Goal: Use online tool/utility

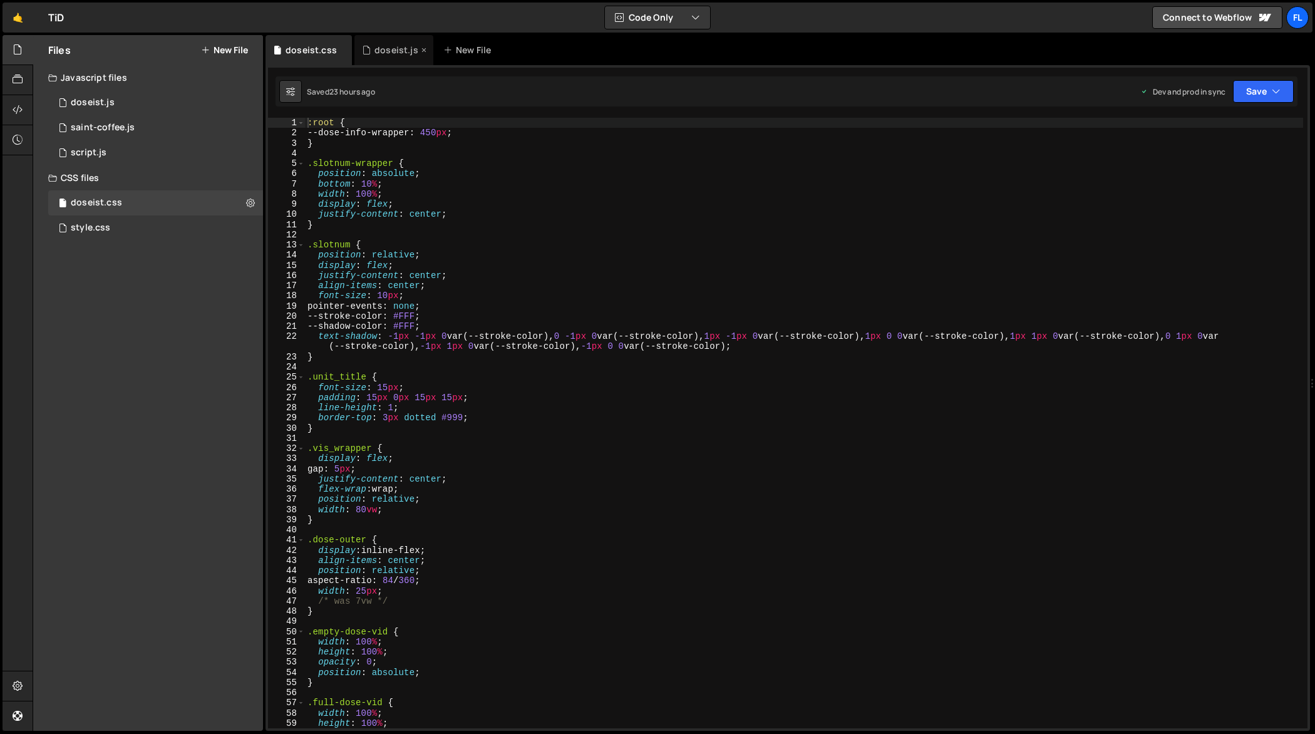
click at [389, 51] on div "doseist.js" at bounding box center [396, 50] width 44 height 13
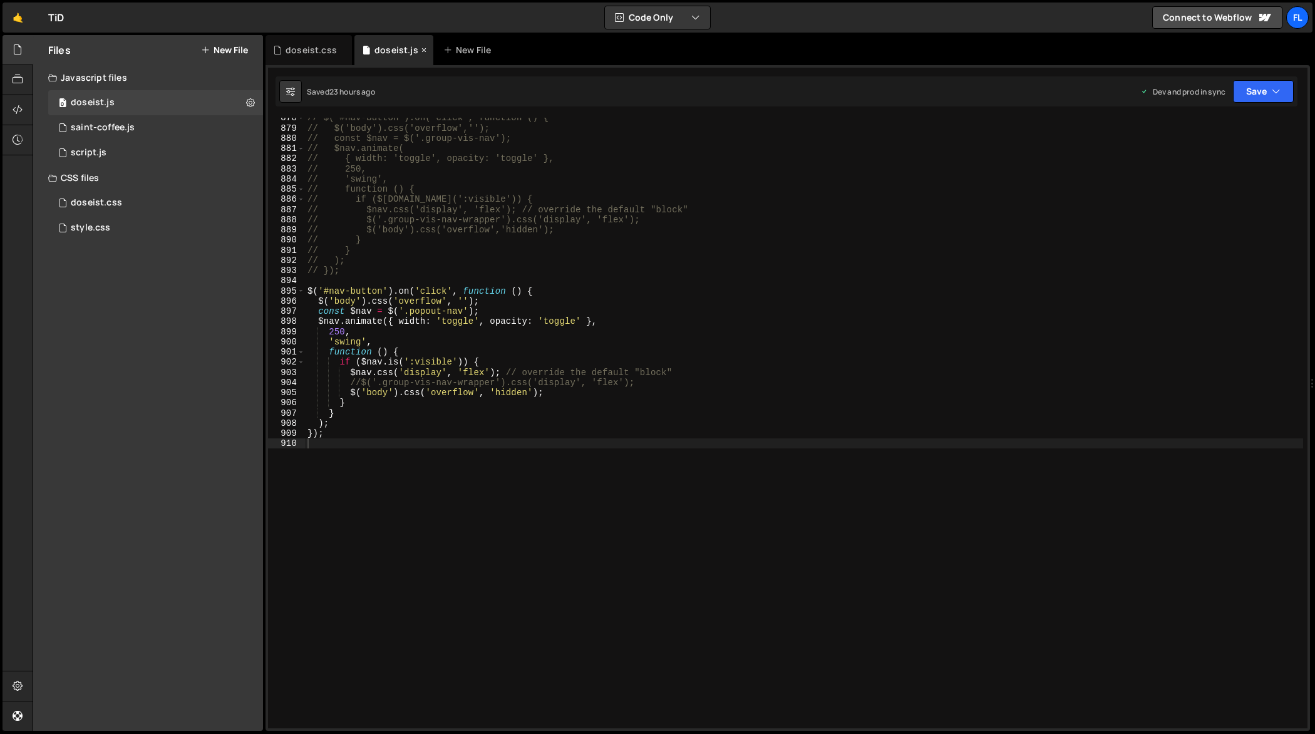
scroll to position [8968, 0]
click at [594, 431] on div "// $('#nav-button').on('click', function () { // $('body').css('overflow',''); …" at bounding box center [804, 429] width 999 height 632
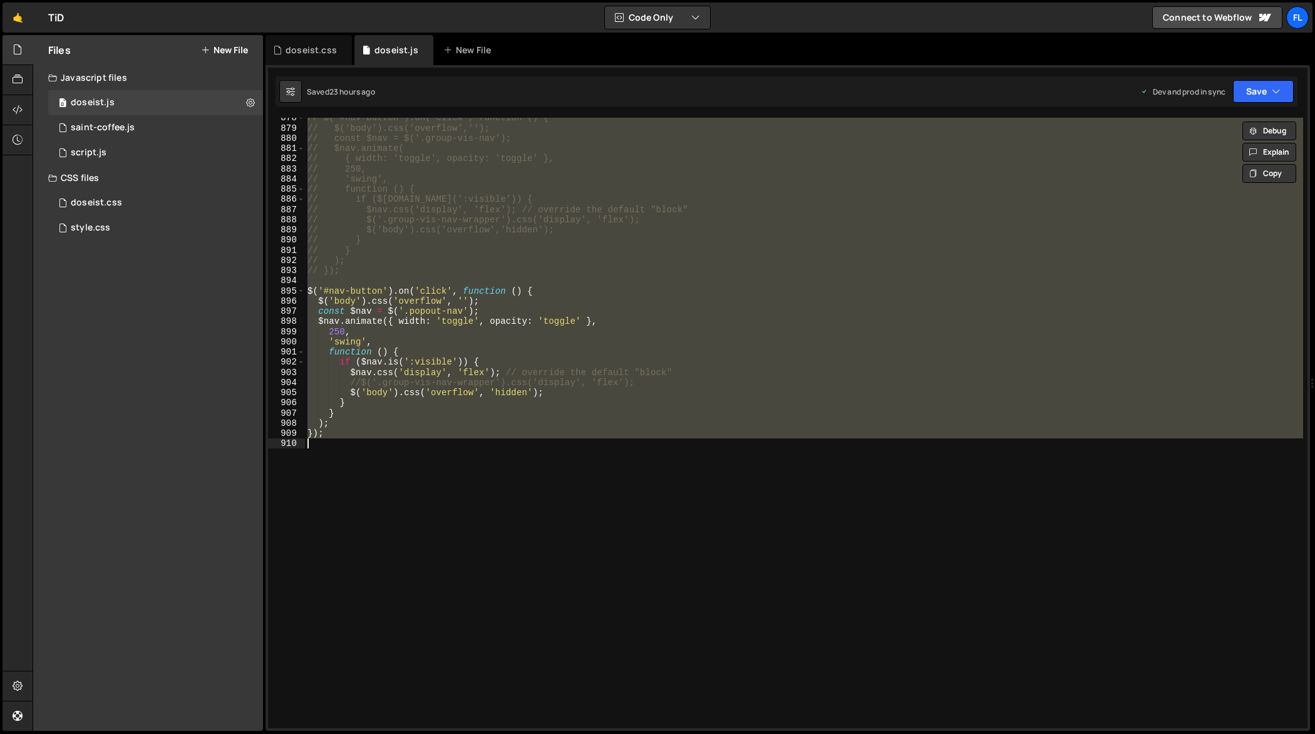
paste textarea
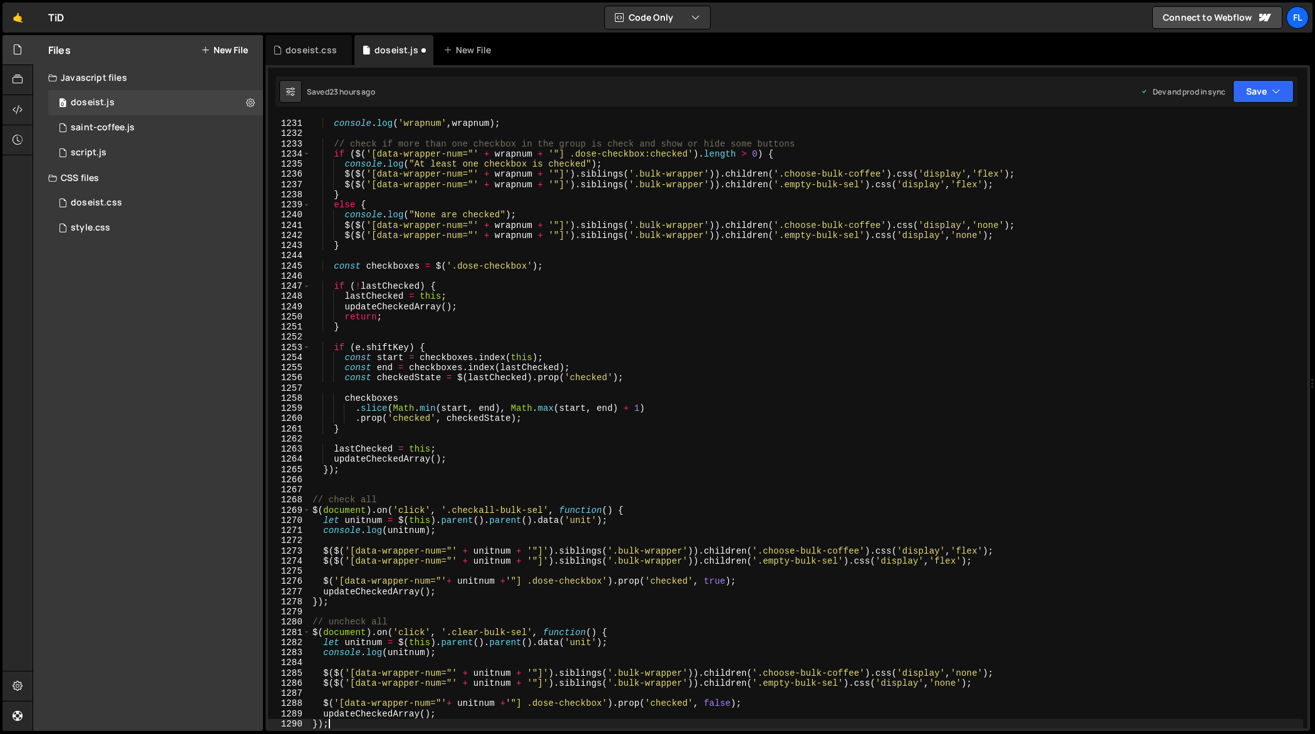
type textarea "console.log("At least one checkbox is checked");"
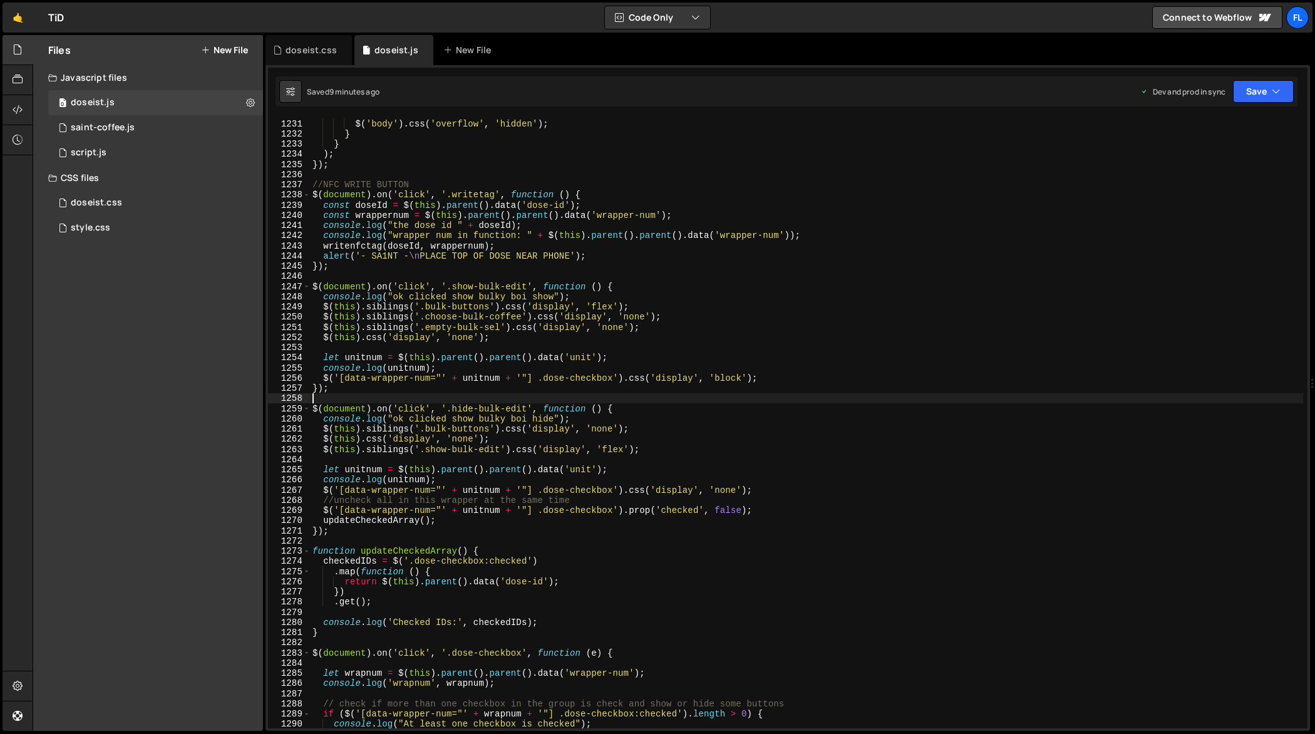
click at [831, 394] on div "//$('.group-vis-nav-wrapper').css('display', 'flex'); $ ( 'body' ) . css ( 'ove…" at bounding box center [807, 424] width 994 height 632
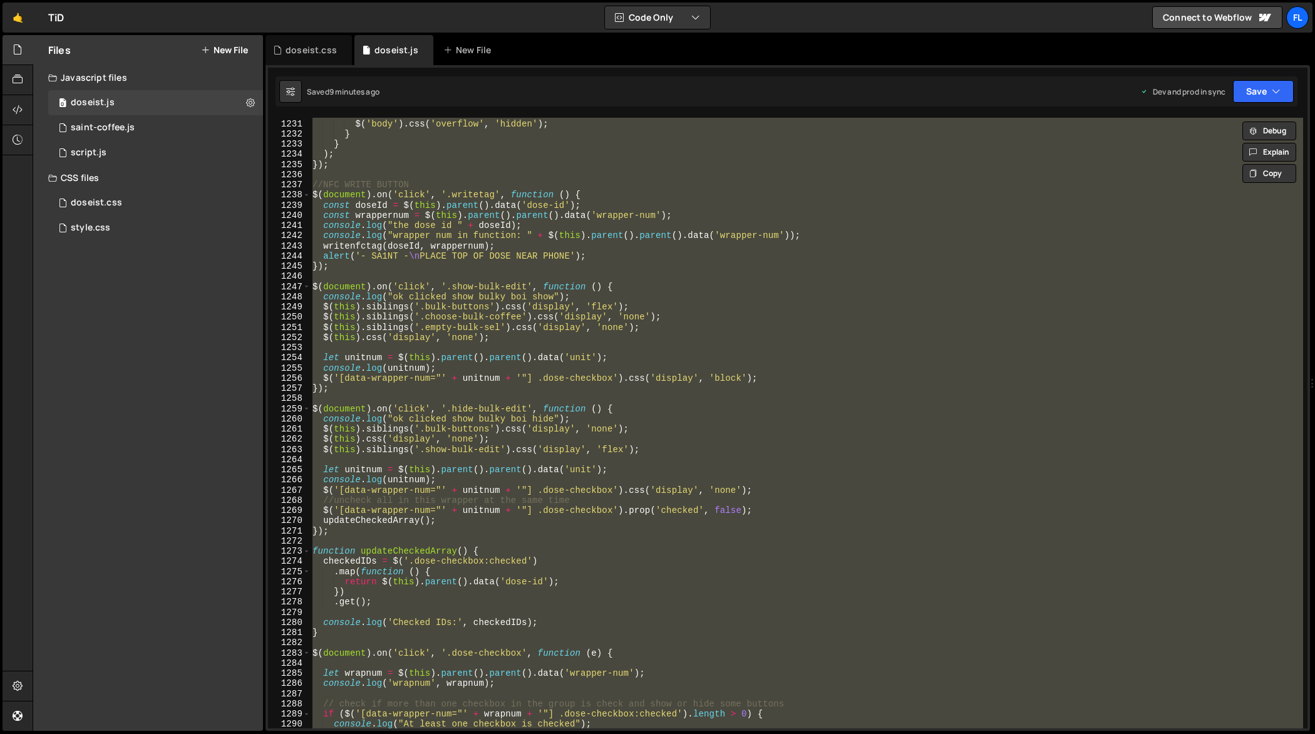
paste textarea
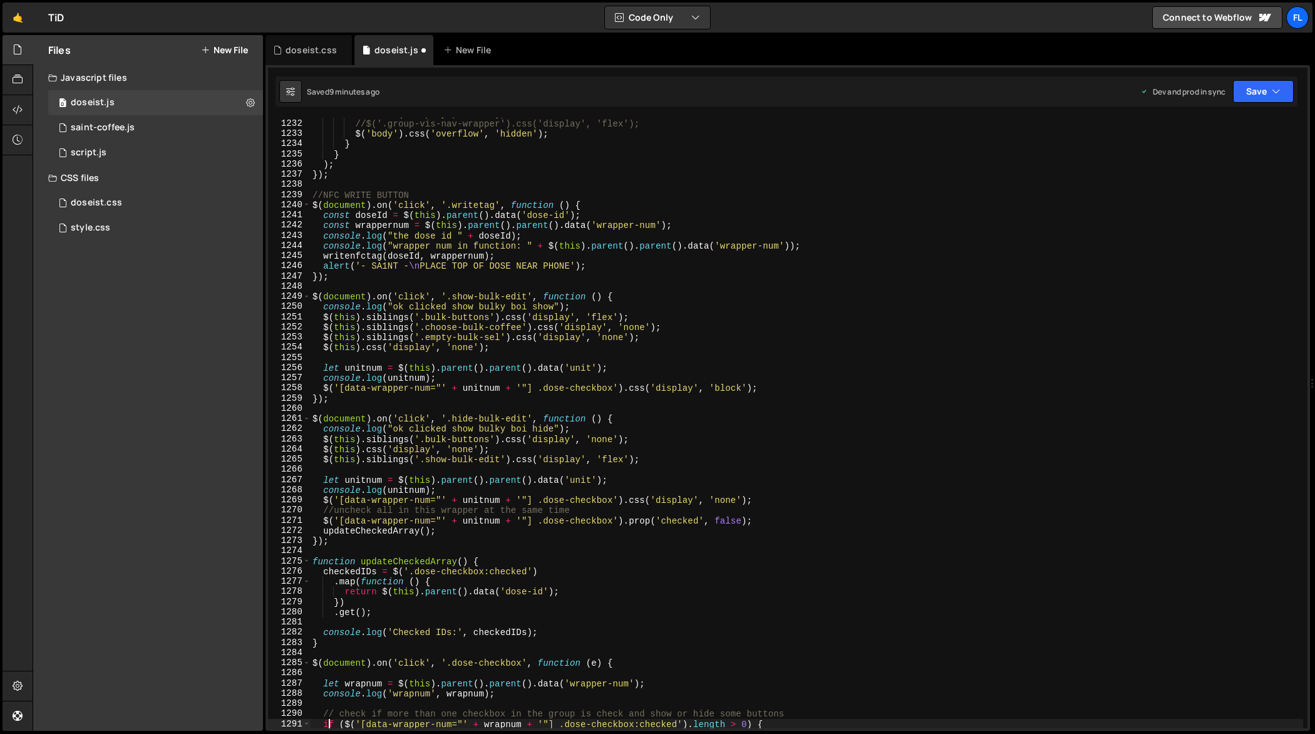
scroll to position [12686, 0]
click at [994, 433] on div "$nav . css ( 'display' , 'flex' ) ; // override the default "block" //$('.group…" at bounding box center [807, 424] width 994 height 632
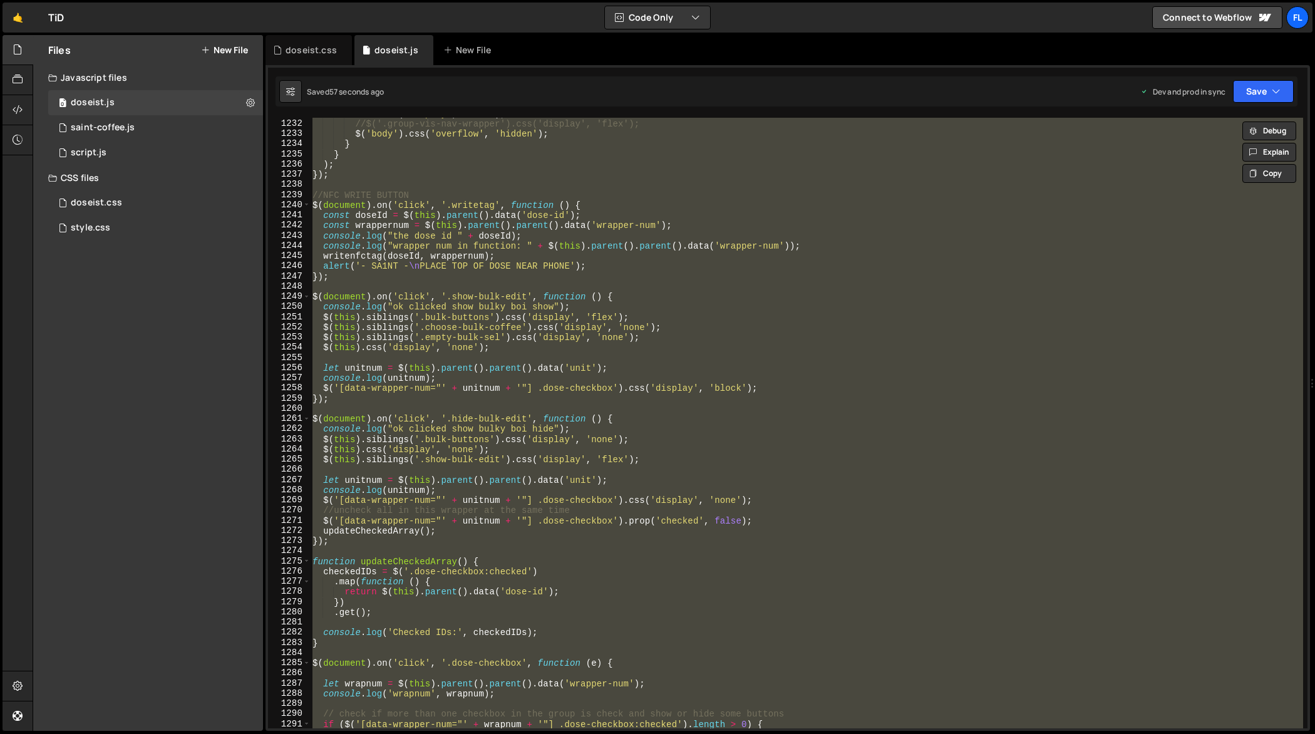
paste textarea
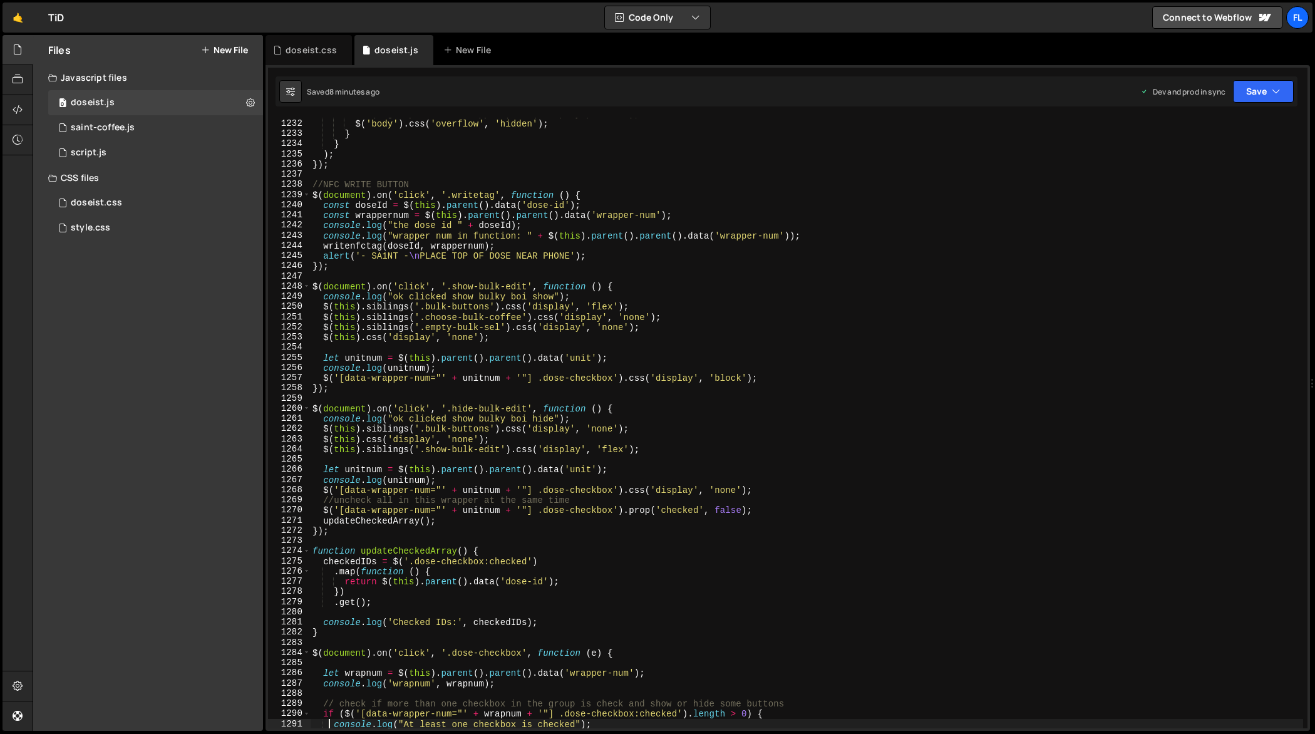
click at [904, 426] on div "//$('.group-vis-nav-wrapper').css('display', 'flex'); $ ( 'body' ) . css ( 'ove…" at bounding box center [807, 424] width 994 height 632
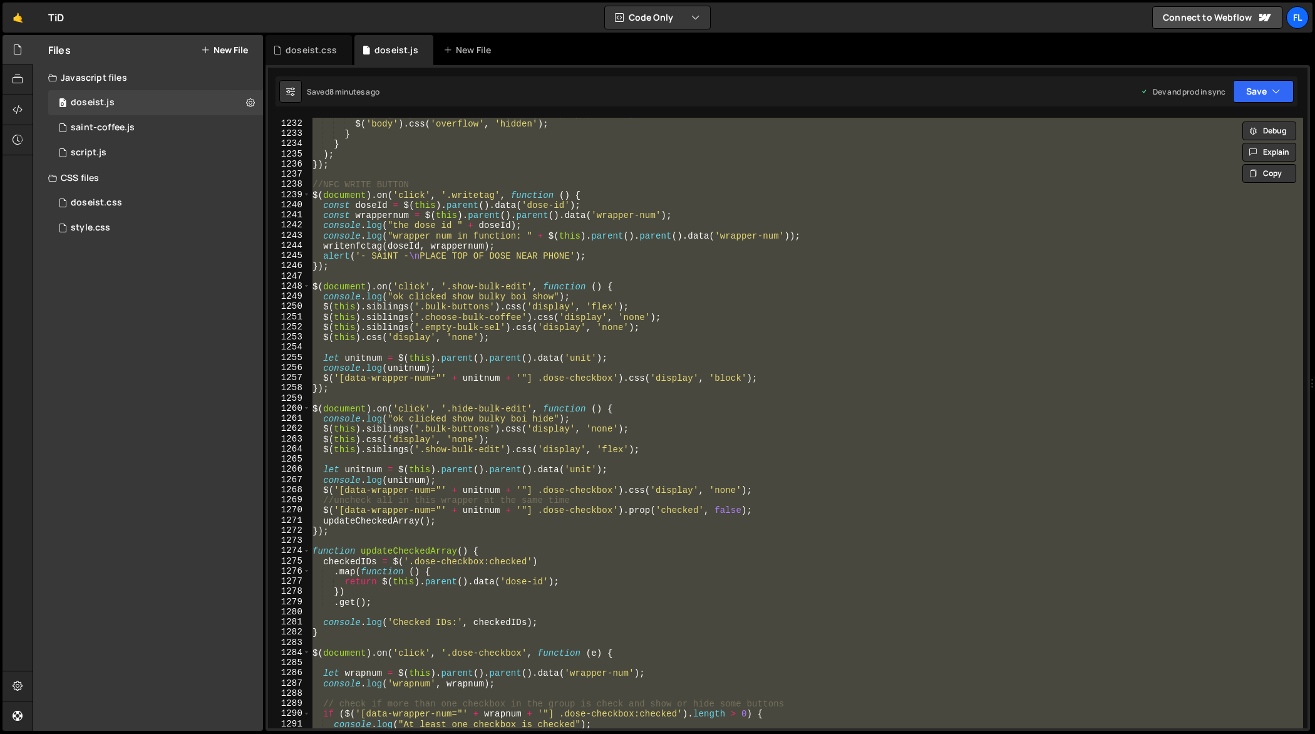
paste textarea
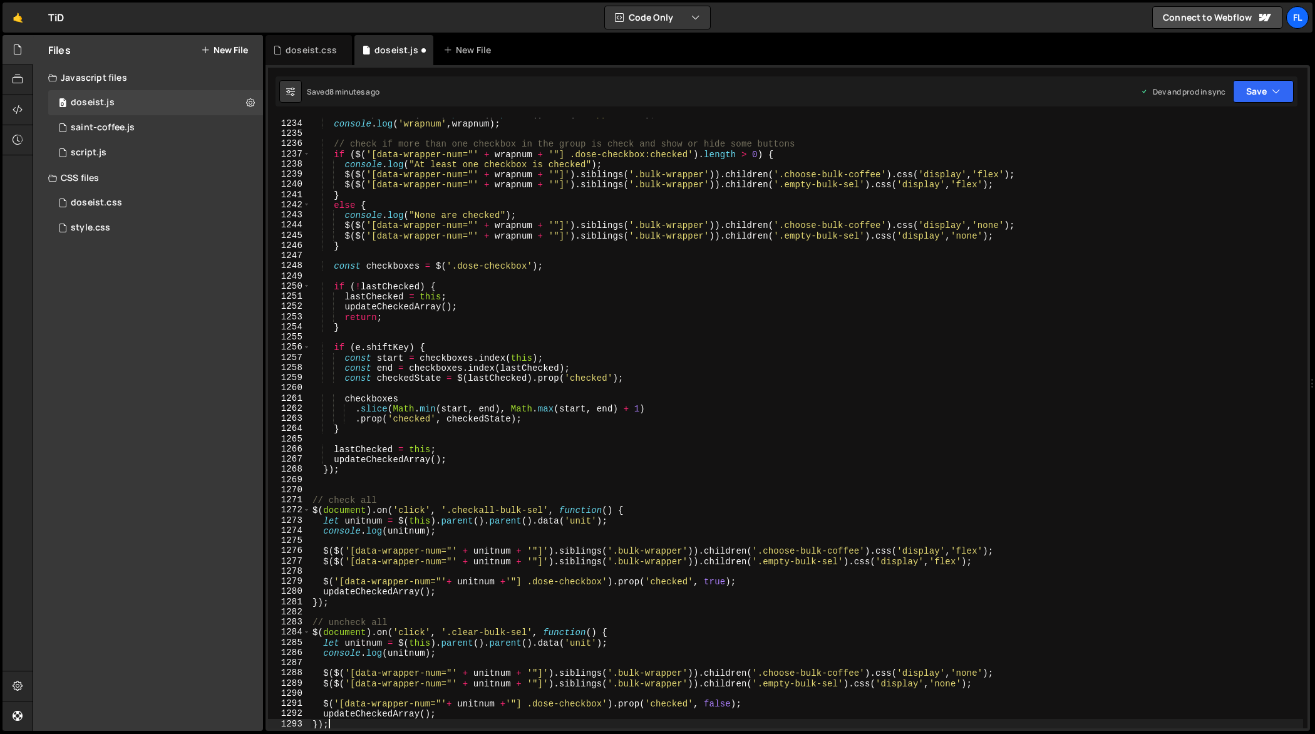
scroll to position [12707, 0]
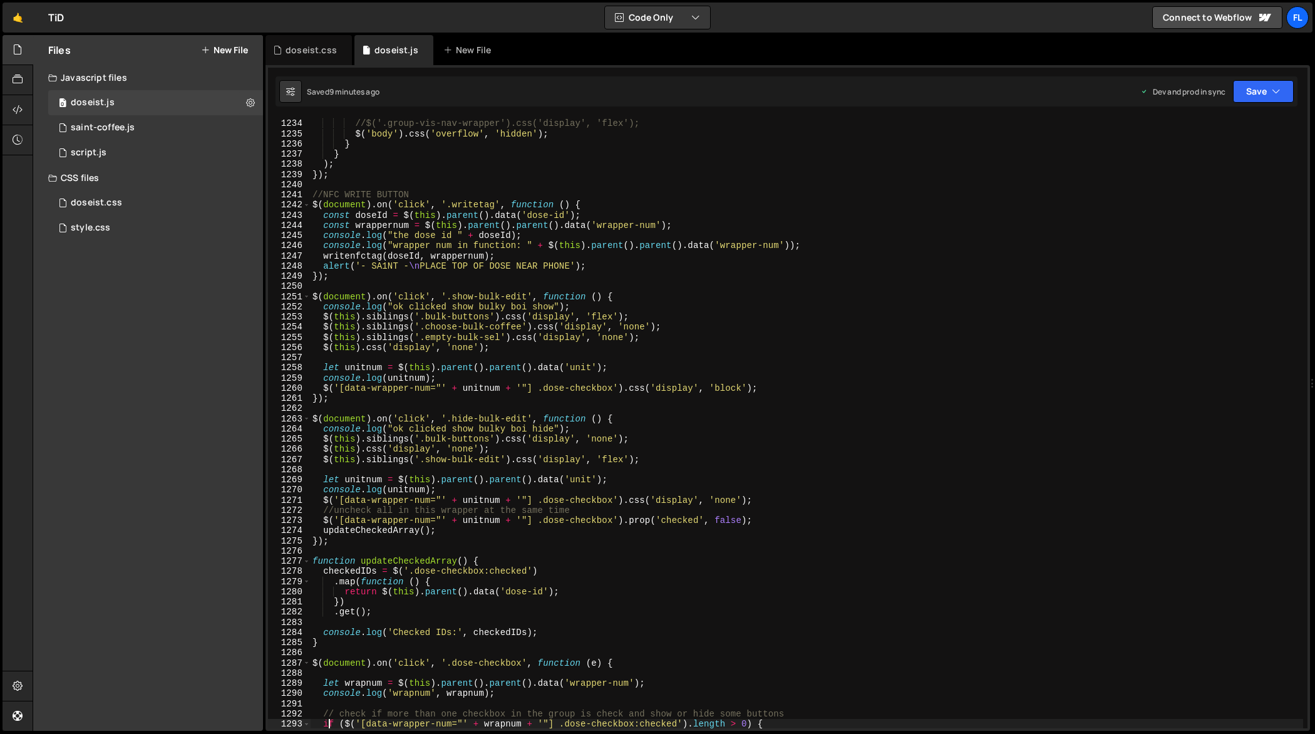
click at [897, 416] on div "$nav . css ( 'display' , 'flex' ) ; // override the default "block" //$('.group…" at bounding box center [807, 424] width 994 height 632
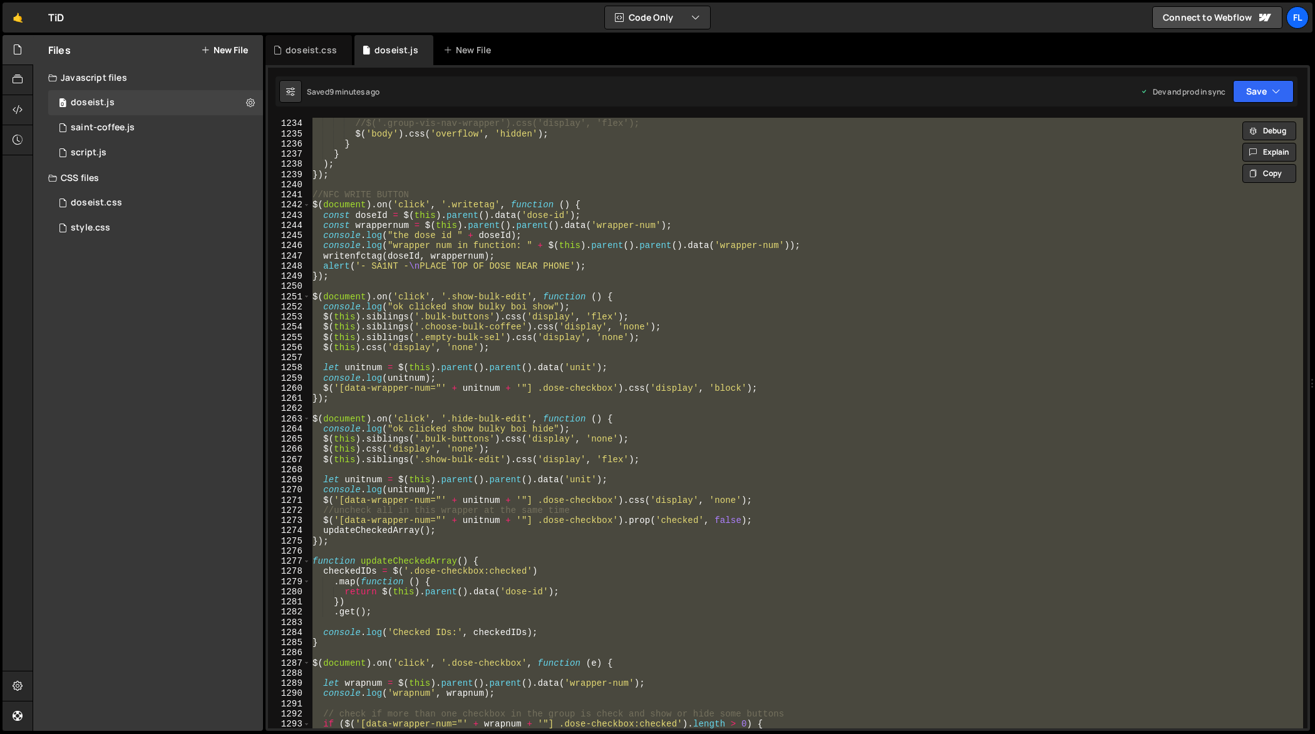
paste textarea
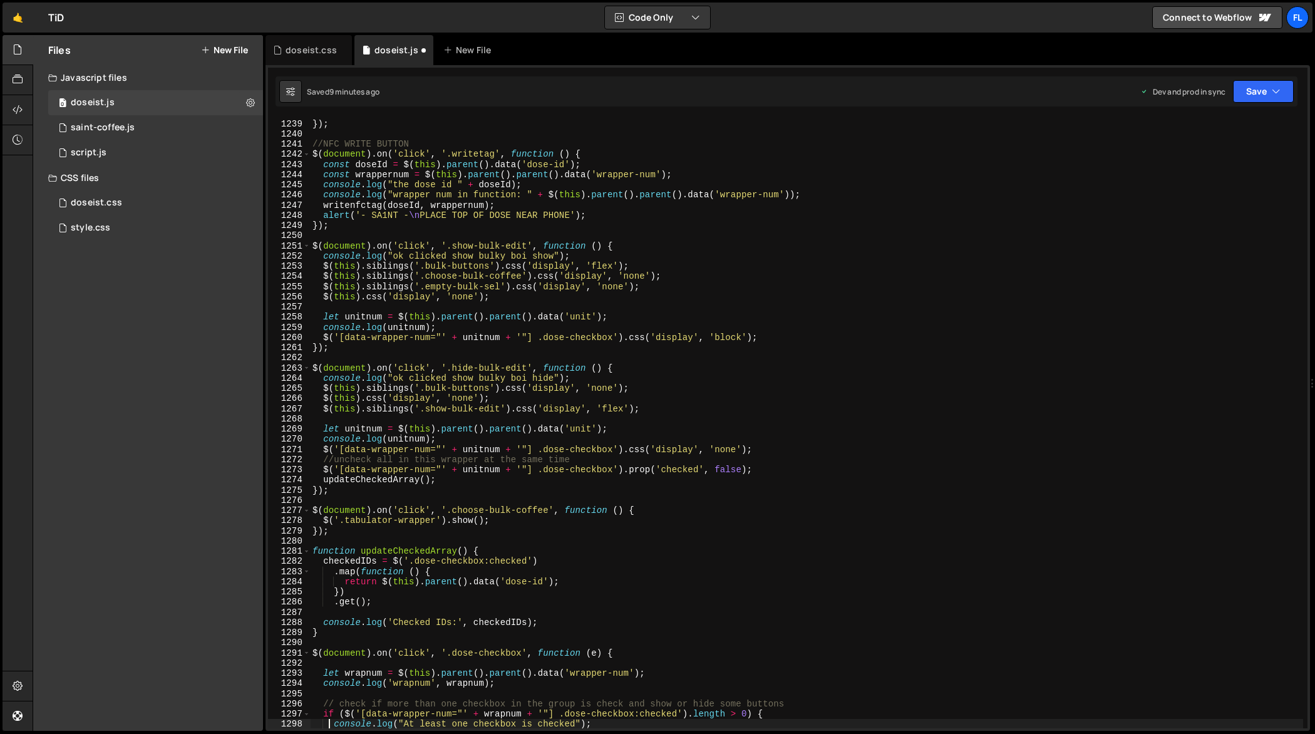
scroll to position [12758, 0]
click at [832, 408] on div ") ; }) ; //NFC WRITE BUTTON $ ( document ) . on ( 'click' , '.writetag' , funct…" at bounding box center [807, 424] width 994 height 632
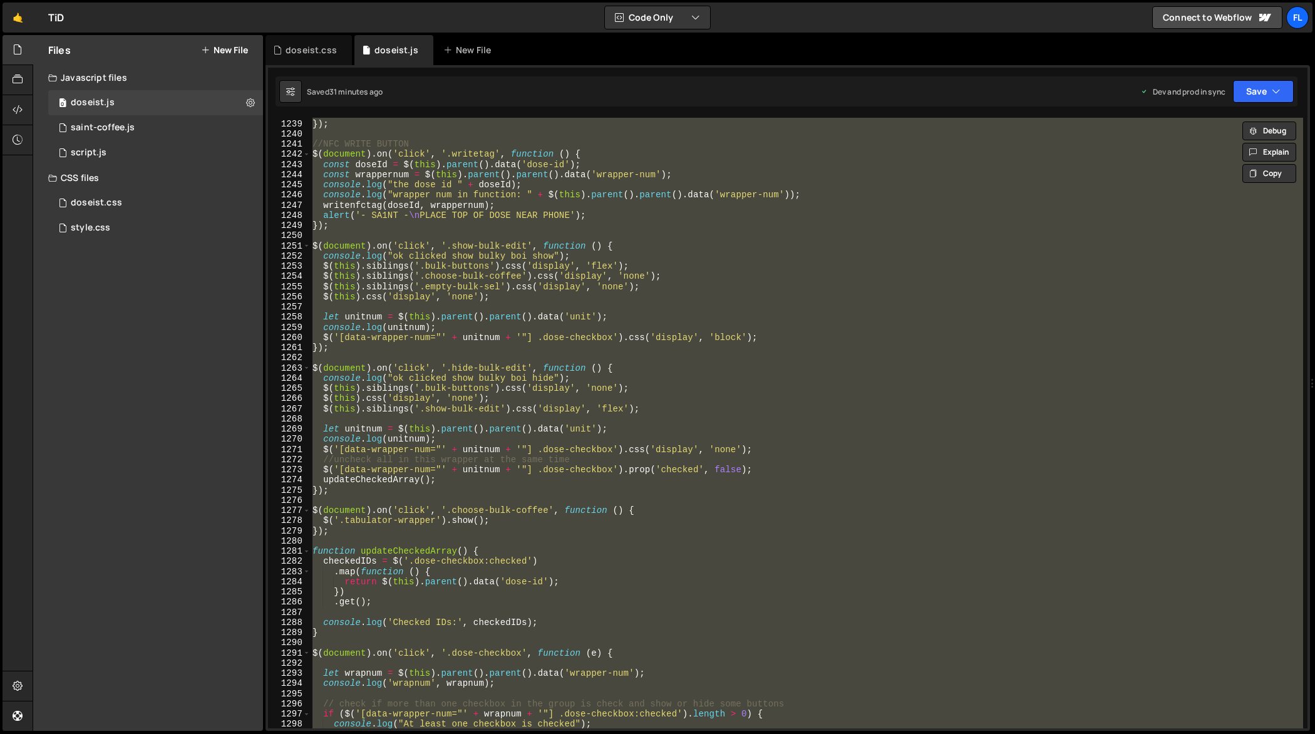
paste textarea
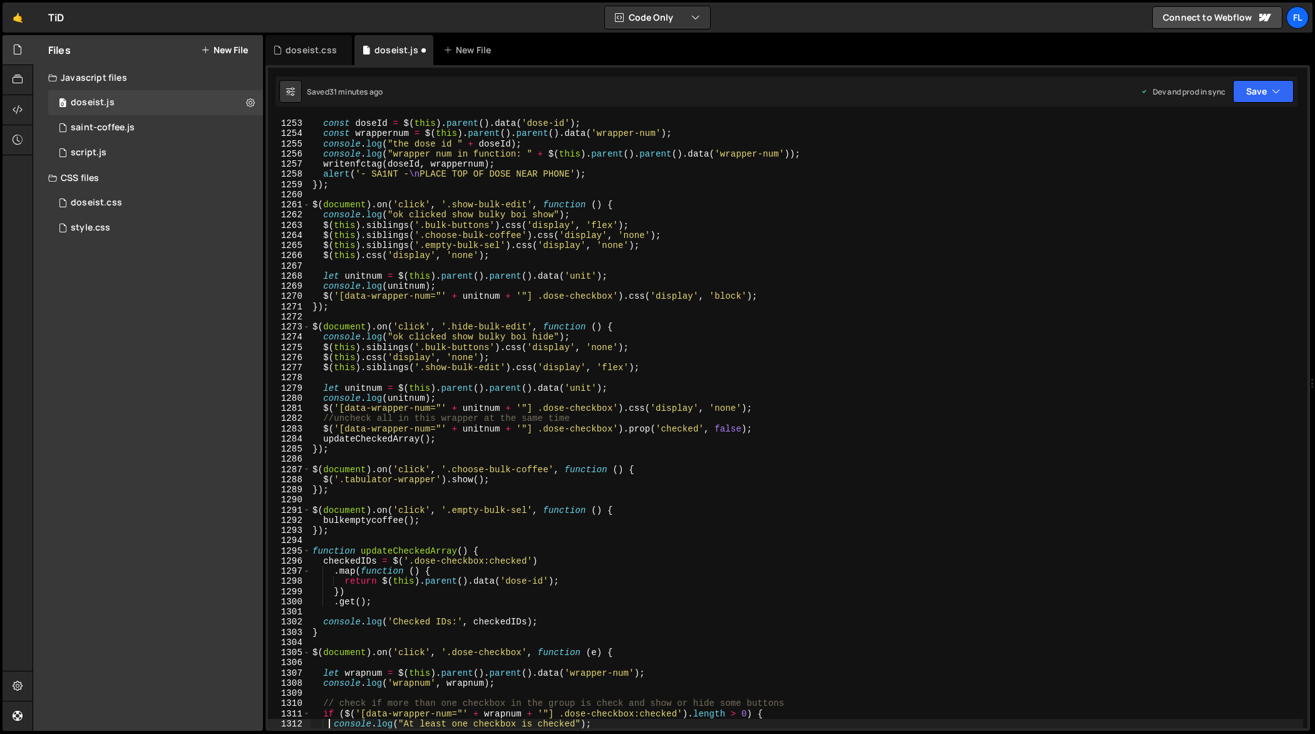
scroll to position [12900, 0]
click at [942, 389] on div "$ ( document ) . on ( 'click' , '.writetag' , function ( ) { const doseId = $ (…" at bounding box center [807, 424] width 994 height 632
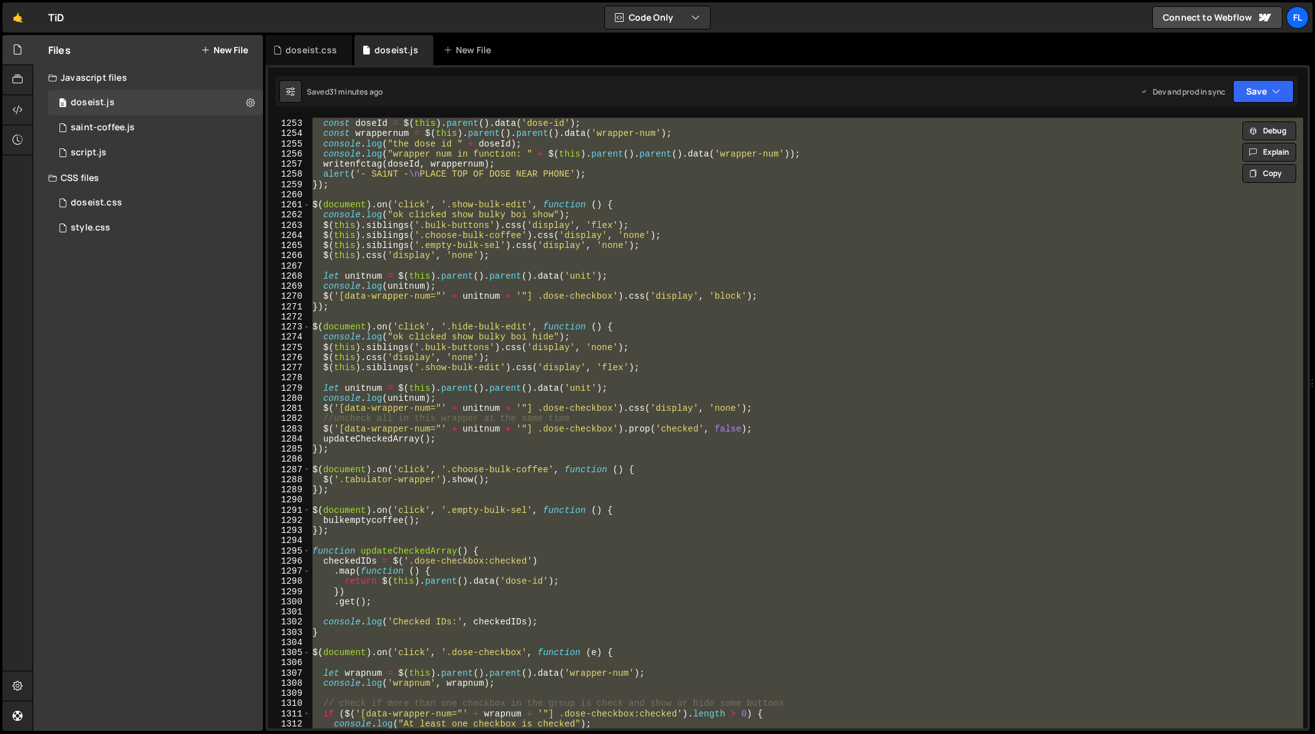
paste textarea
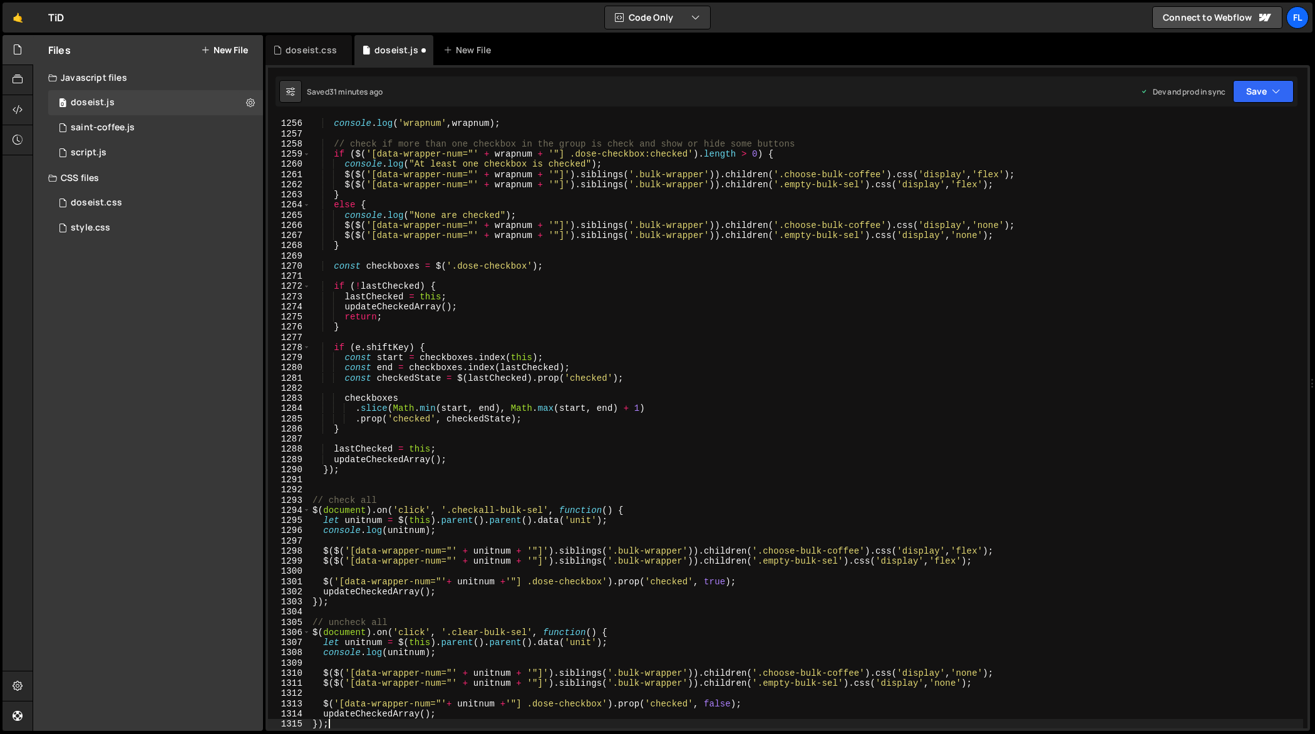
scroll to position [12931, 0]
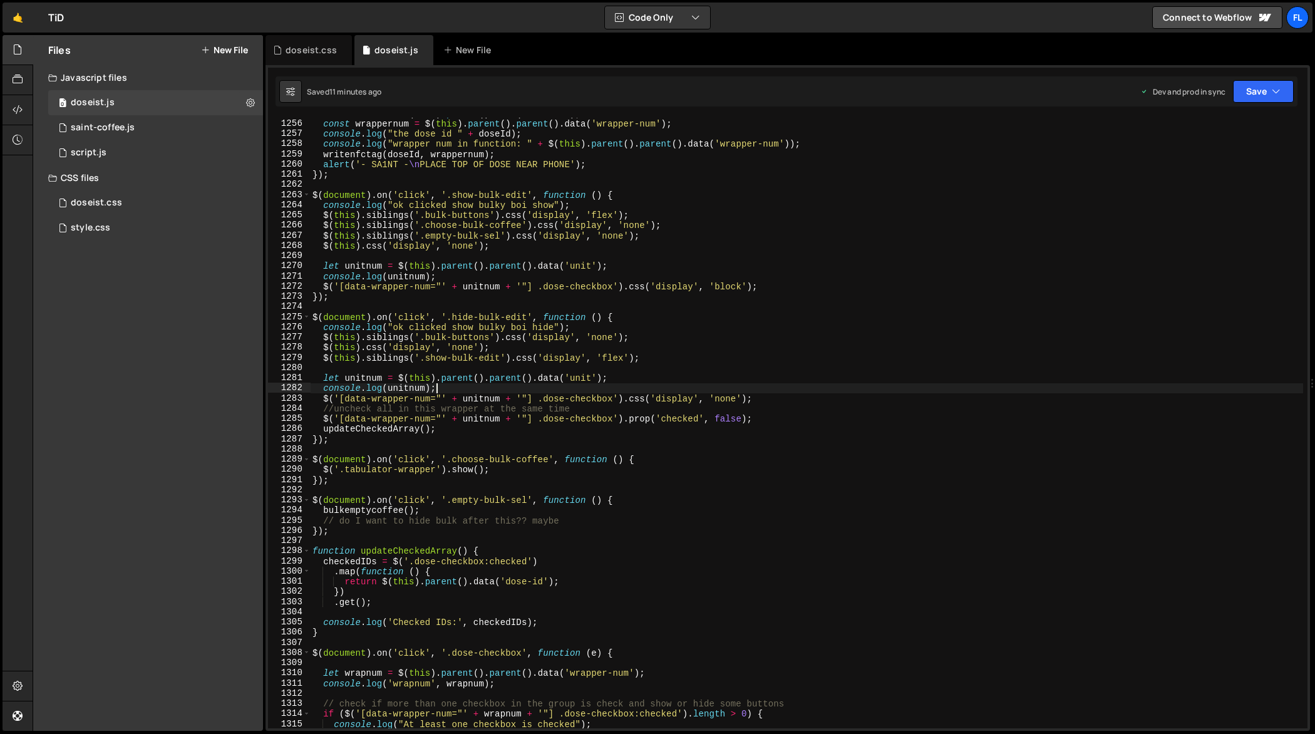
click at [746, 390] on div "const doseId = $ ( this ) . parent ( ) . data ( 'dose-id' ) ; const wrappernum …" at bounding box center [807, 424] width 994 height 632
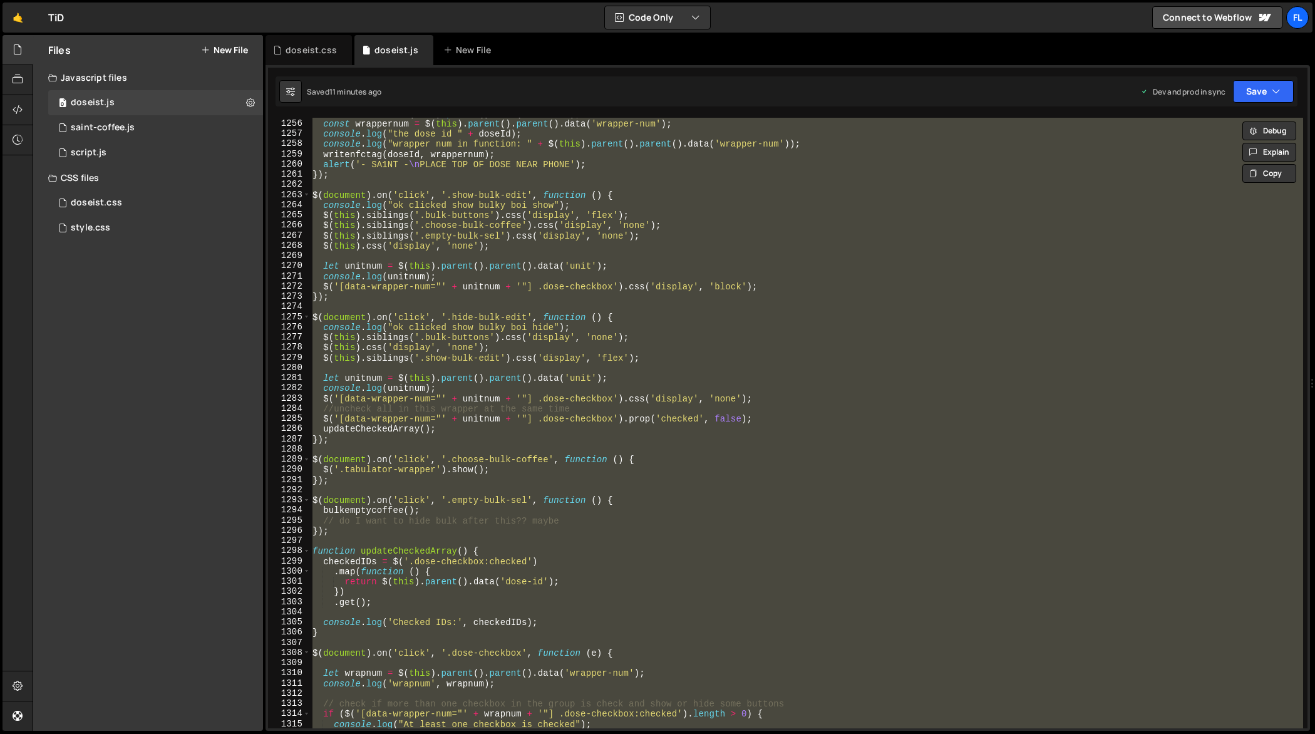
paste textarea
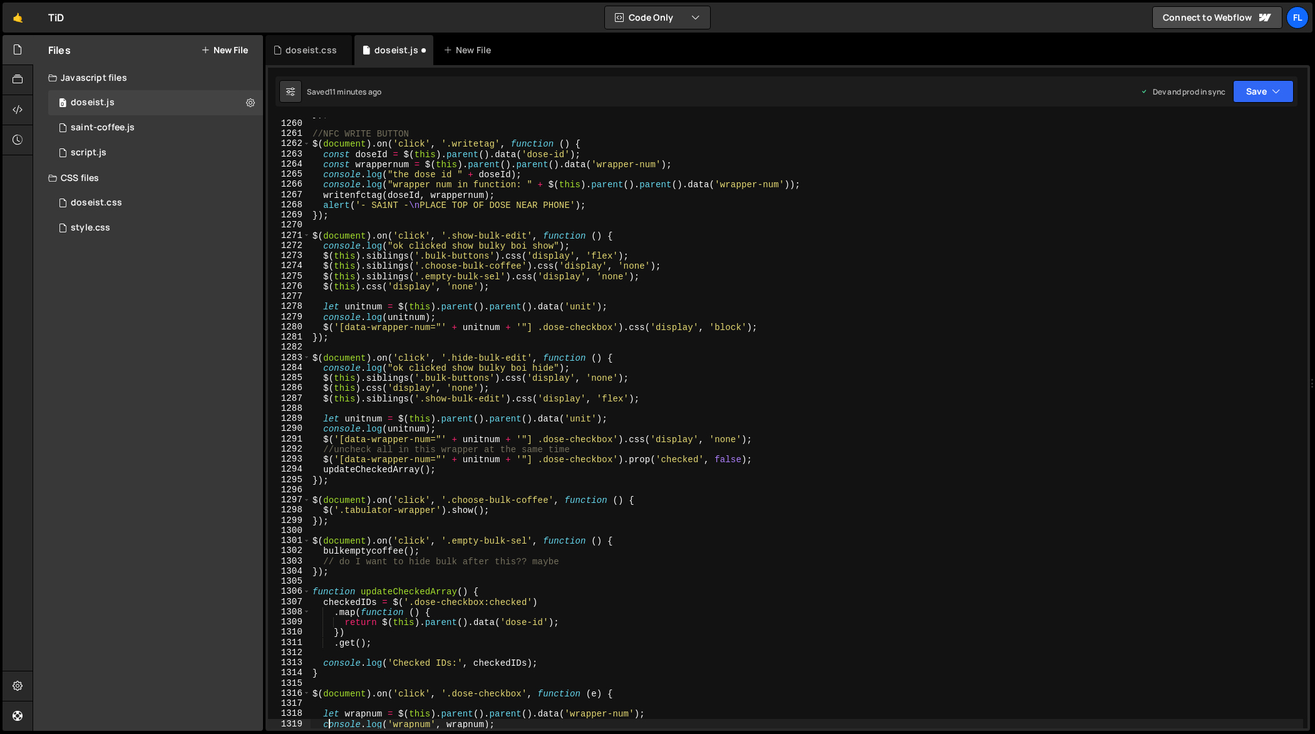
scroll to position [12971, 0]
click at [968, 380] on div "}) ; //NFC WRITE BUTTON $ ( document ) . on ( 'click' , '.writetag' , function …" at bounding box center [807, 424] width 994 height 632
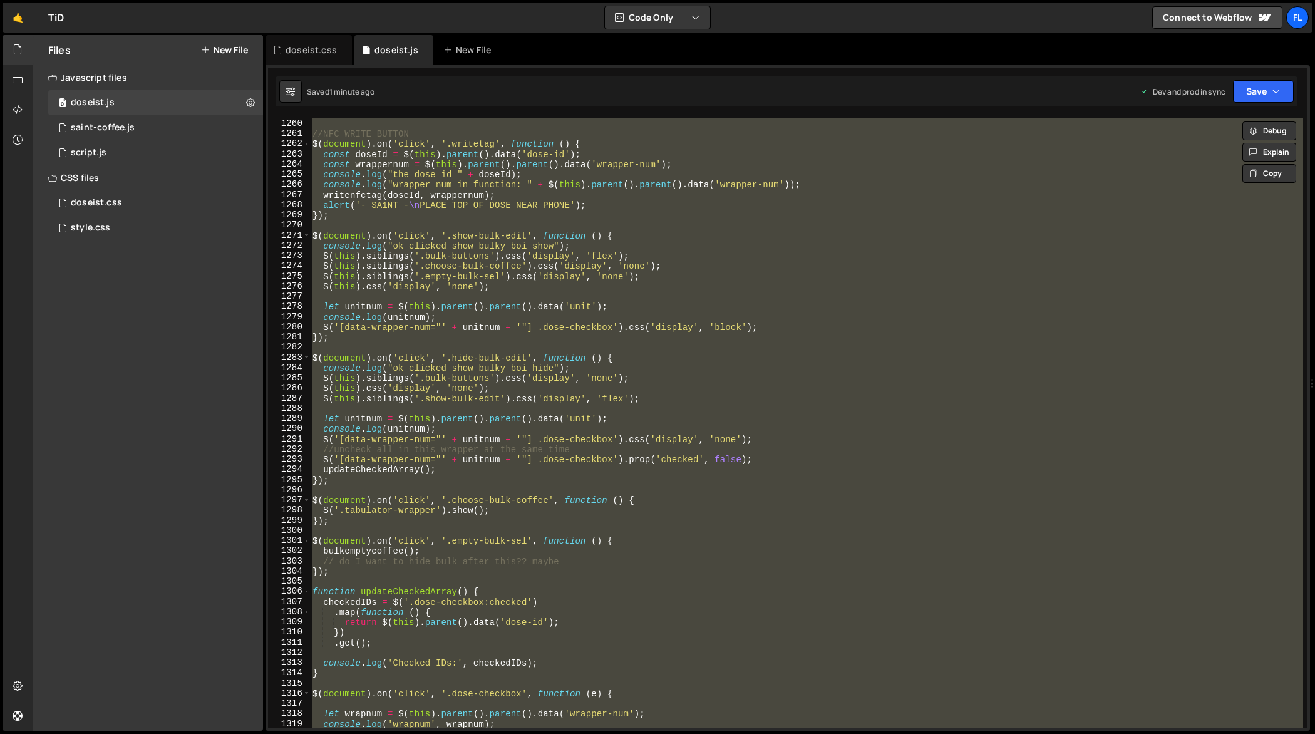
paste textarea
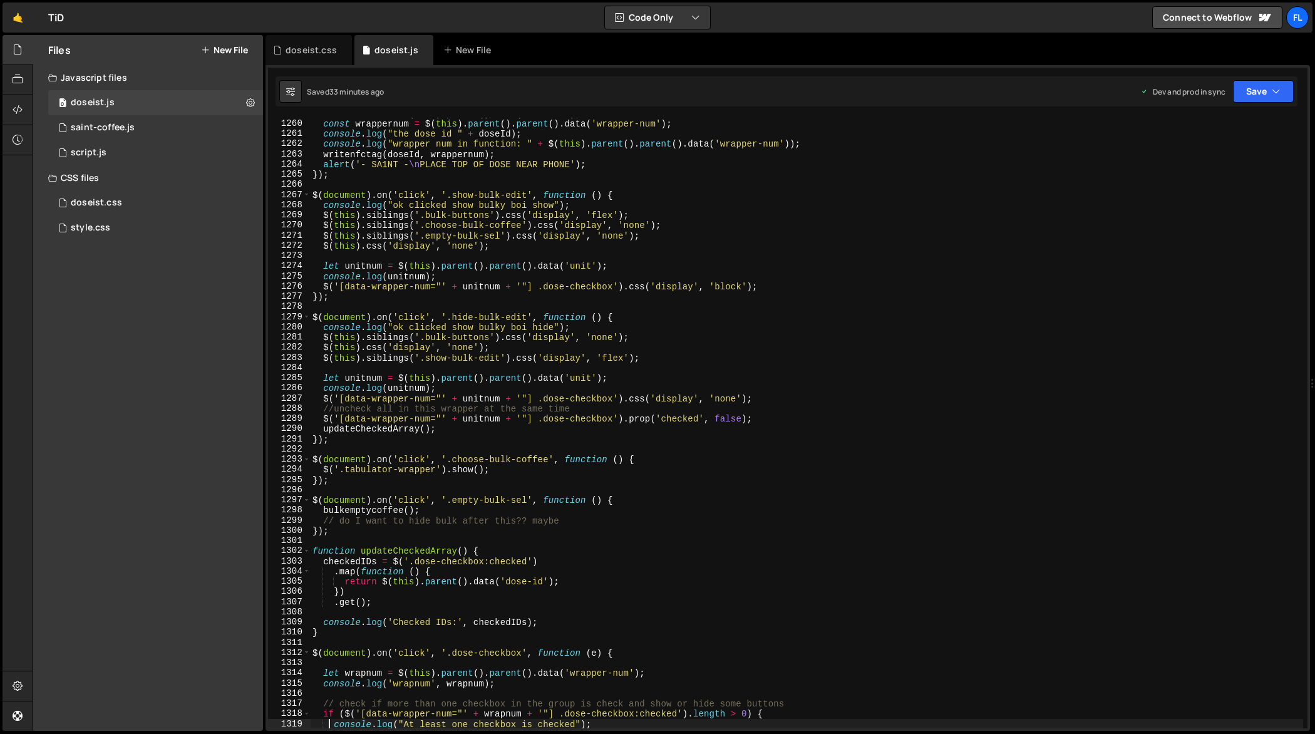
click at [875, 380] on div "const doseId = $ ( this ) . parent ( ) . data ( 'dose-id' ) ; const wrappernum …" at bounding box center [807, 424] width 994 height 632
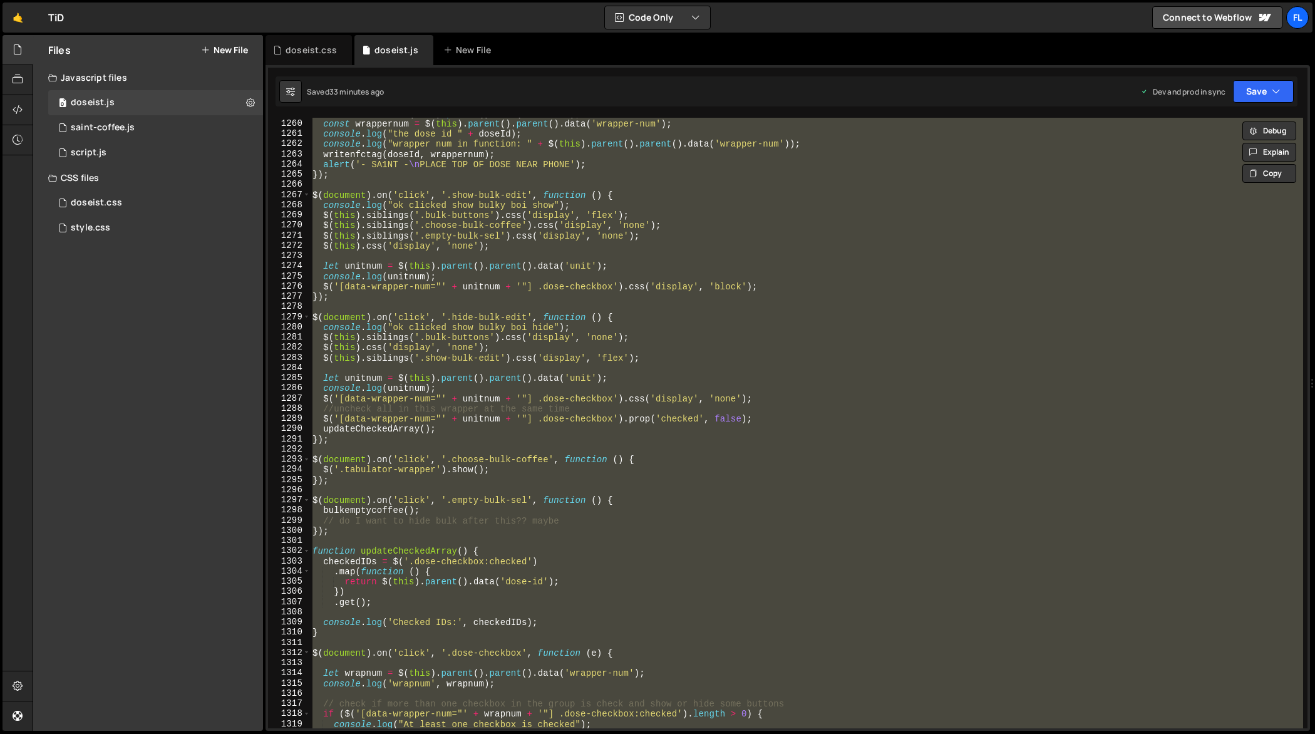
paste textarea
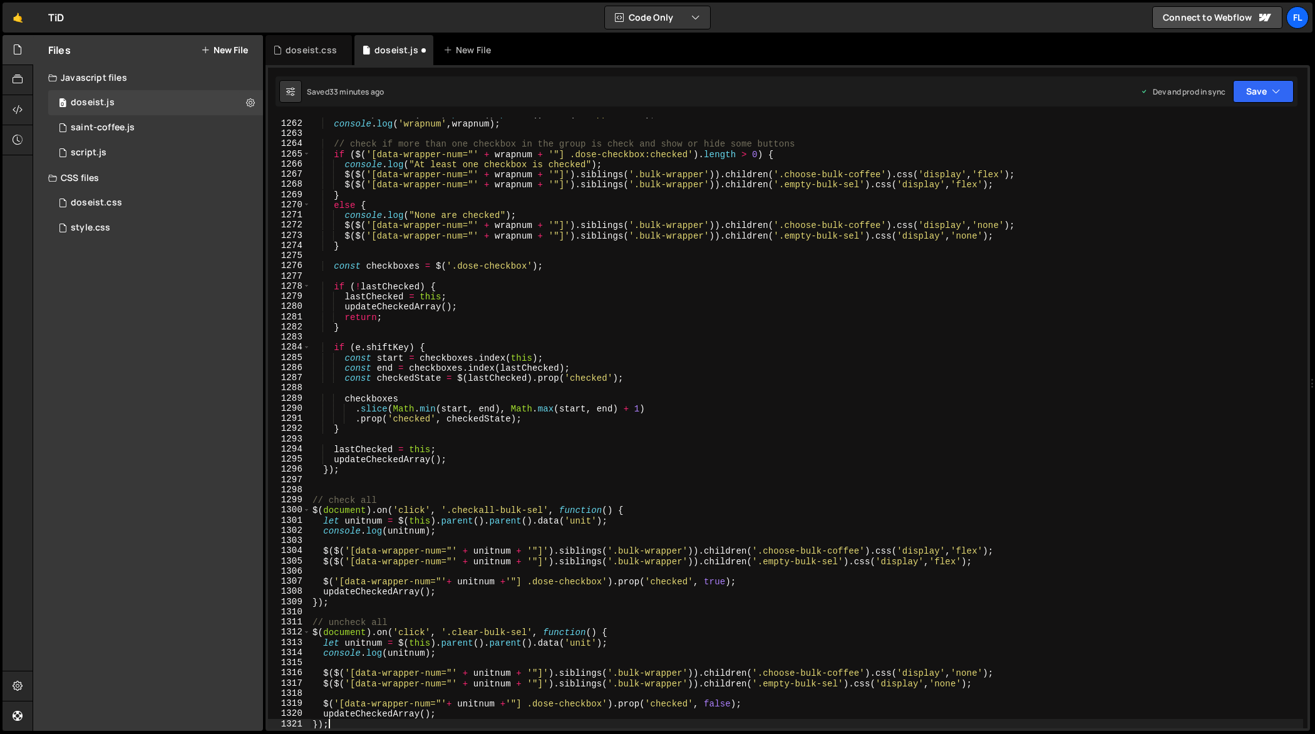
scroll to position [12992, 0]
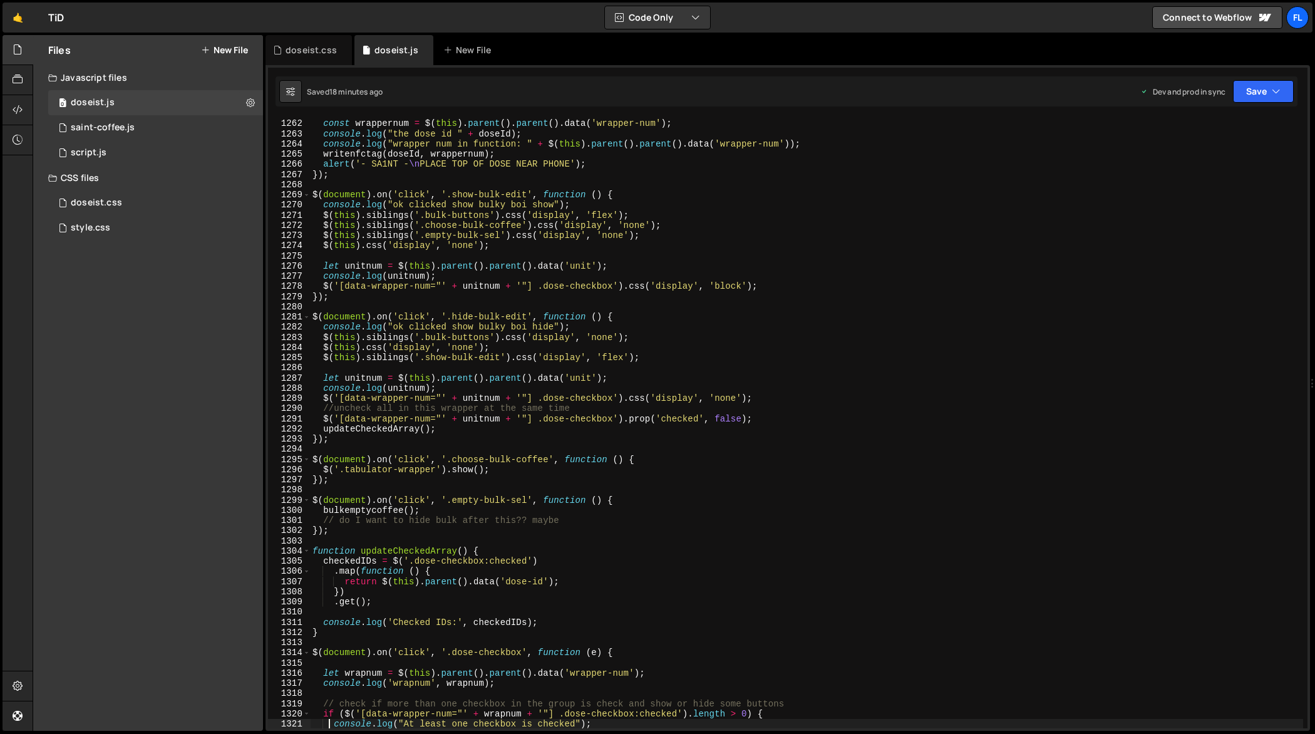
click at [989, 399] on div "const doseId = $ ( this ) . parent ( ) . data ( 'dose-id' ) ; const wrappernum …" at bounding box center [807, 424] width 994 height 632
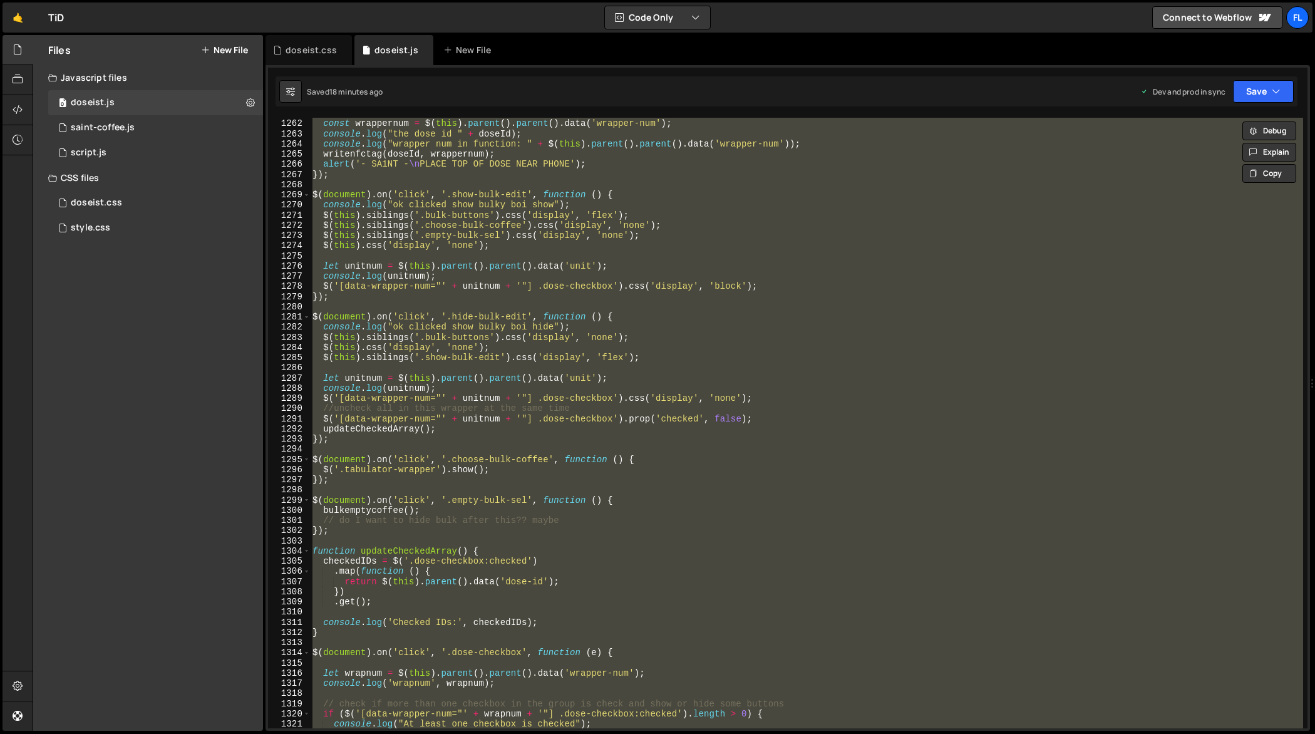
paste textarea
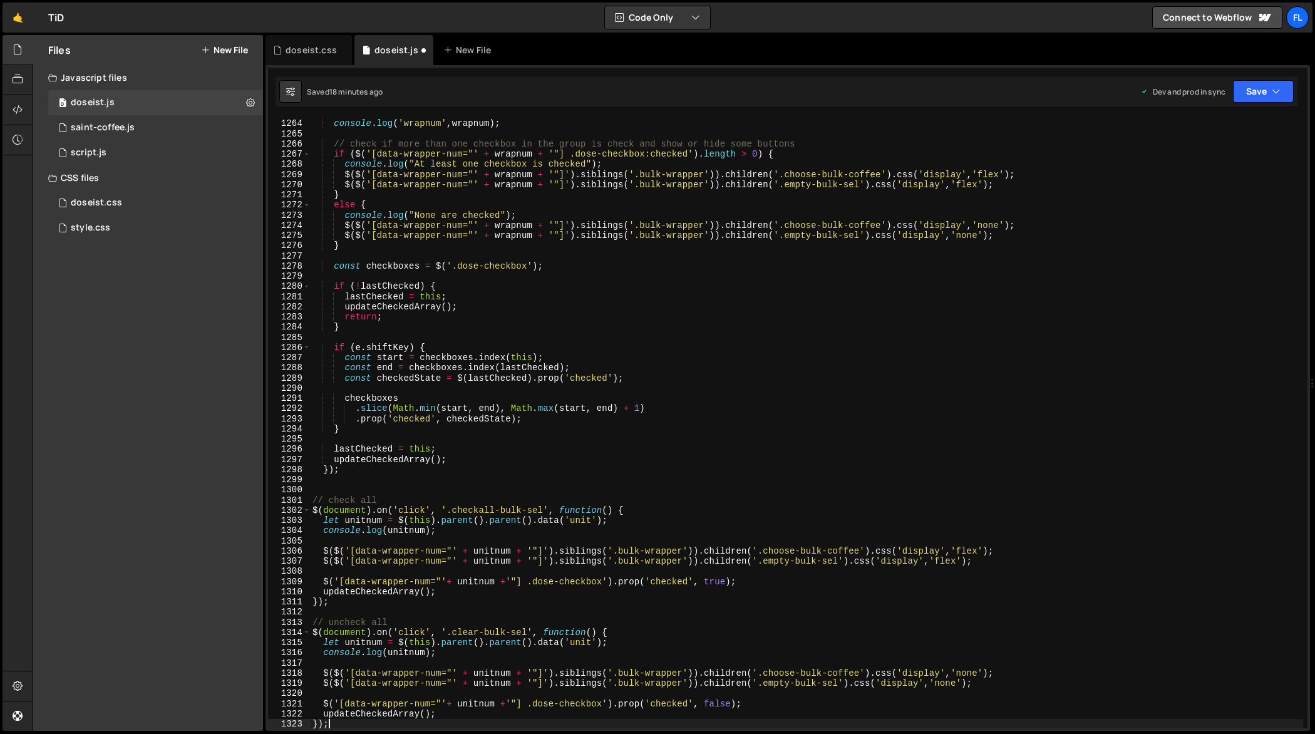
type textarea "console.log("At least one checkbox is checked");"
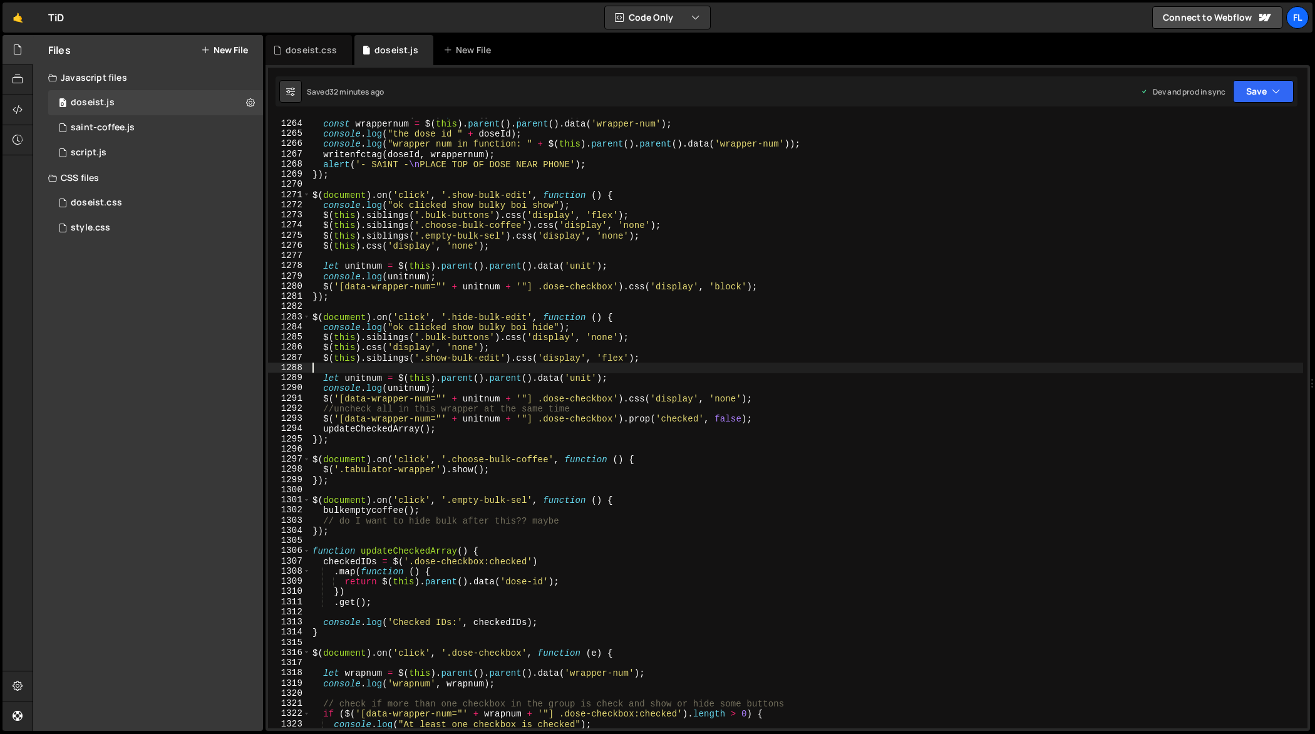
click at [948, 369] on div "const doseId = $ ( this ) . parent ( ) . data ( 'dose-id' ) ; const wrappernum …" at bounding box center [807, 424] width 994 height 632
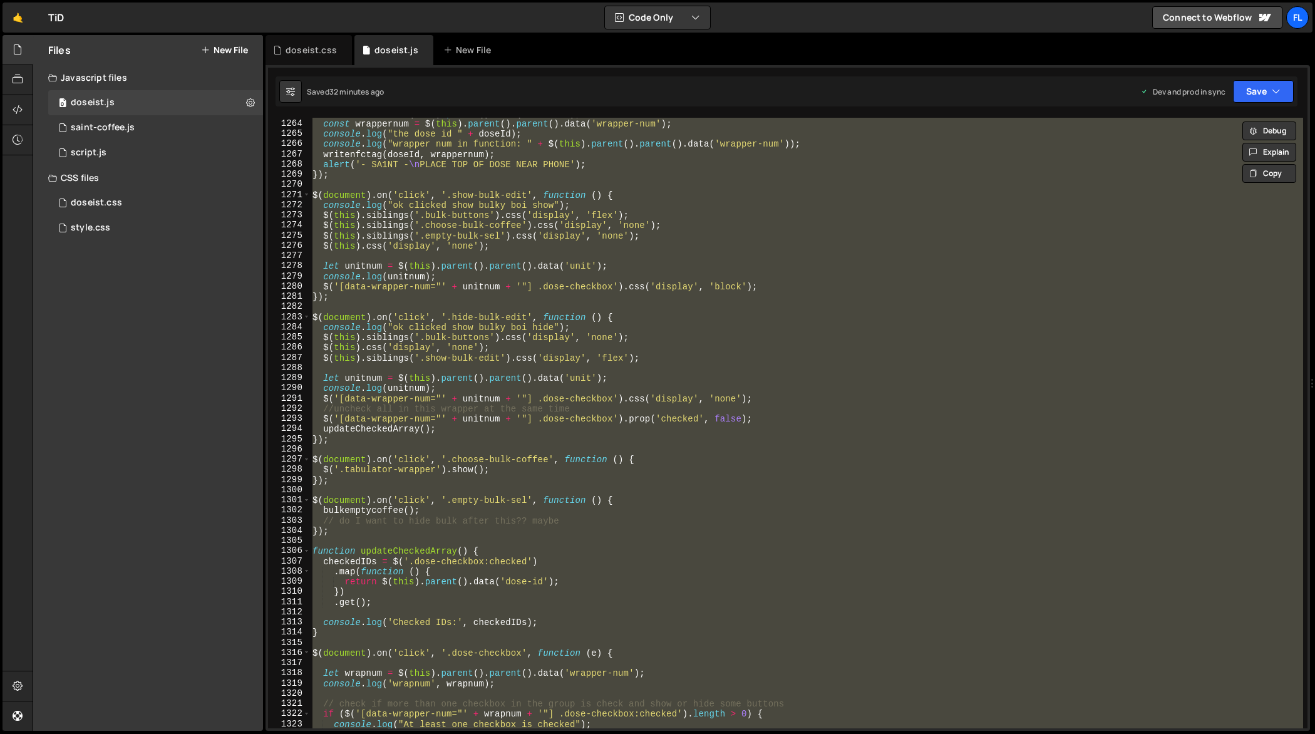
paste textarea
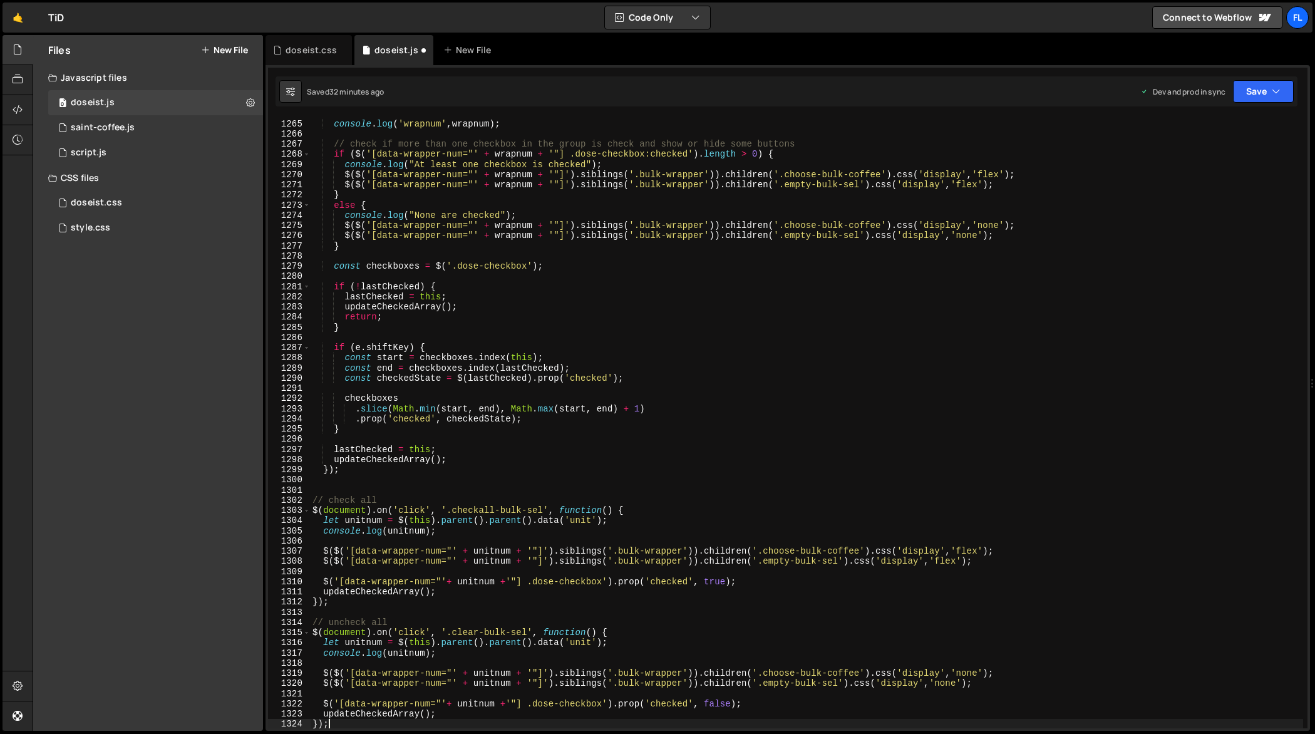
type textarea "console.log("At least one checkbox is checked");"
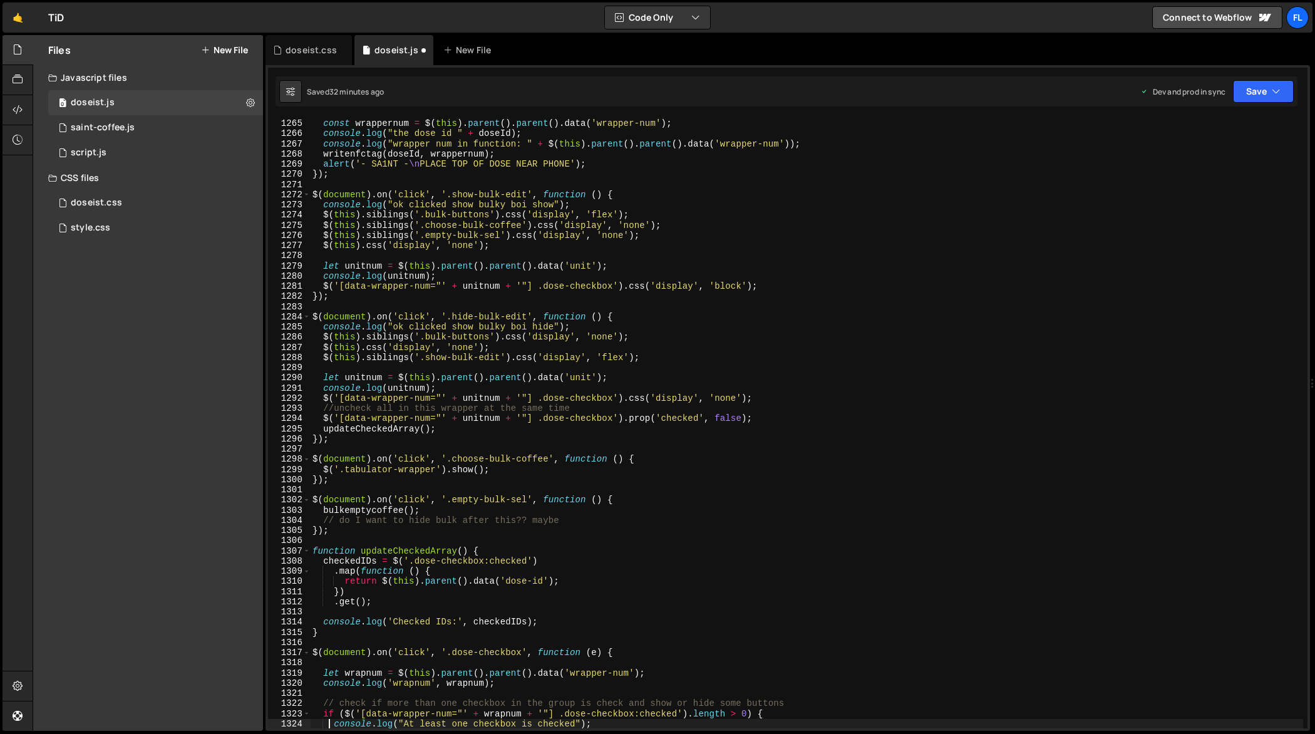
scroll to position [13022, 0]
